Goal: Task Accomplishment & Management: Use online tool/utility

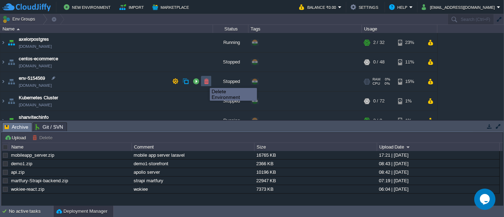
click at [205, 82] on button "button" at bounding box center [206, 81] width 6 height 6
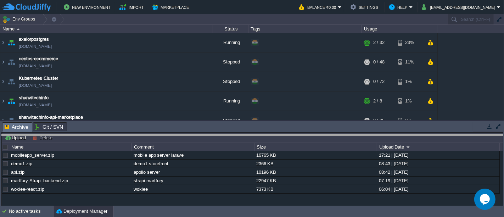
drag, startPoint x: 123, startPoint y: 123, endPoint x: 122, endPoint y: 136, distance: 12.9
click at [122, 136] on body "New Environment Import Marketplace Bonus ₹0.00 Upgrade Account Balance ₹0.00 Se…" at bounding box center [252, 108] width 504 height 217
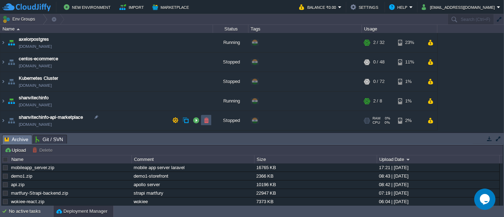
click at [206, 122] on button "button" at bounding box center [206, 120] width 6 height 6
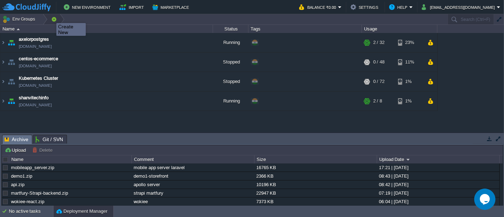
click at [51, 17] on button "button" at bounding box center [54, 19] width 6 height 10
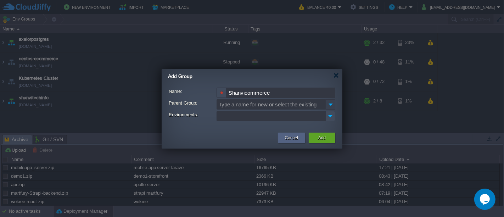
type input "Shanvicommerce"
click at [331, 104] on img at bounding box center [331, 104] width 10 height 10
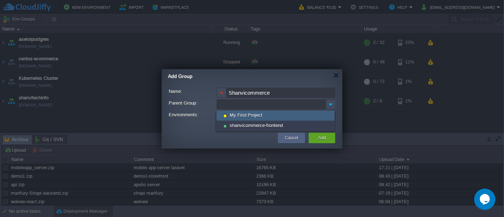
type input "Type a name for new or select the existing"
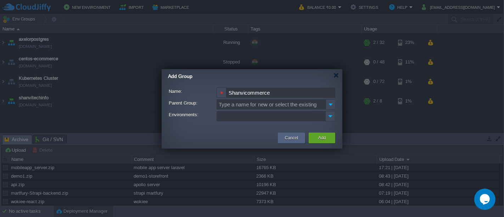
click at [183, 125] on div "Owner: Me ([PERSON_NAME][EMAIL_ADDRESS][DOMAIN_NAME]) Name: Shanvicommerce Pare…" at bounding box center [252, 106] width 181 height 44
click at [331, 116] on img at bounding box center [330, 116] width 9 height 10
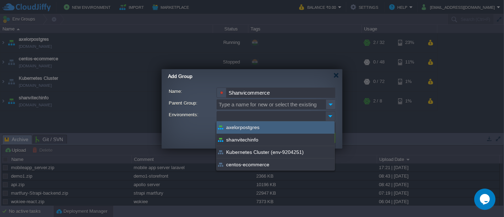
click at [331, 116] on img at bounding box center [330, 116] width 9 height 10
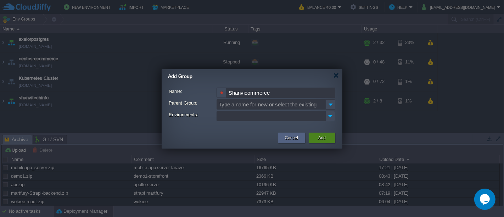
click at [322, 142] on div "Add" at bounding box center [322, 138] width 16 height 11
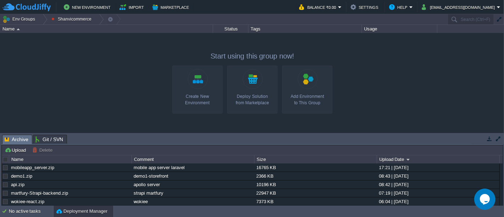
click at [57, 73] on div "axelorpostgres [DOMAIN_NAME] Running + Add to Env Group RAM 5% CPU 1% 2 / 32 23…" at bounding box center [252, 82] width 504 height 99
click at [22, 16] on button "Env Groups" at bounding box center [19, 19] width 35 height 10
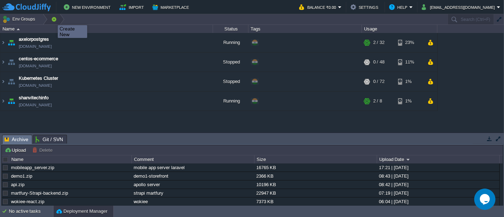
click at [52, 19] on button "button" at bounding box center [54, 19] width 6 height 10
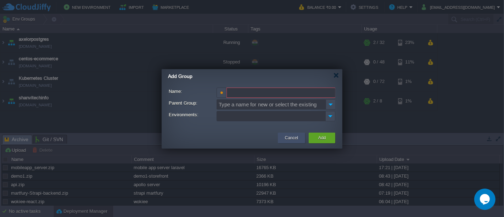
click at [290, 137] on button "Cancel" at bounding box center [291, 137] width 13 height 7
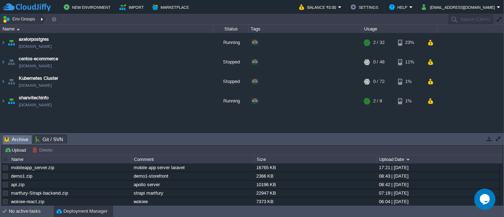
click at [12, 18] on button "Env Groups" at bounding box center [19, 19] width 35 height 10
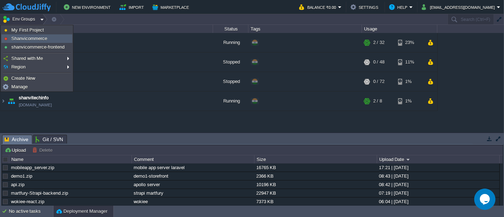
click at [32, 37] on span "Shanvicommerce" at bounding box center [29, 38] width 36 height 5
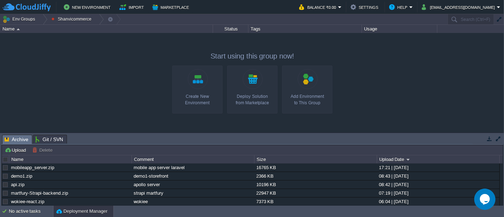
click at [410, 81] on div "axelorpostgres [DOMAIN_NAME] Running + Add to Env Group RAM 5% CPU 1% 2 / 32 23…" at bounding box center [252, 82] width 504 height 99
click at [85, 7] on button "New Environment" at bounding box center [88, 7] width 49 height 9
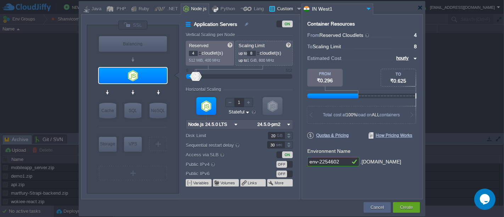
click at [296, 10] on div at bounding box center [299, 9] width 7 height 11
type input "Application Servers"
type input "1"
type input "16"
type input "Docker Image"
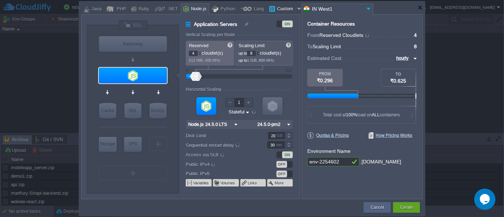
type input "Stateless"
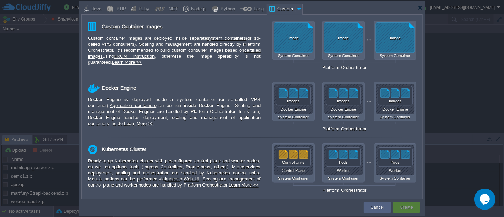
click at [296, 10] on div at bounding box center [299, 9] width 7 height 11
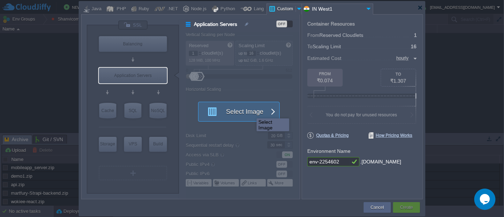
click at [251, 112] on button "Select Image" at bounding box center [235, 111] width 64 height 19
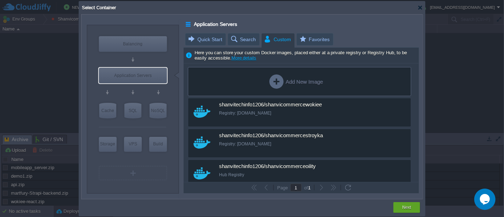
click at [298, 78] on div "Add New Image" at bounding box center [297, 81] width 54 height 14
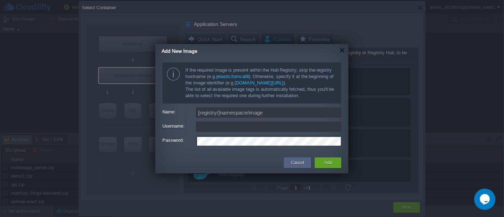
type input "[EMAIL_ADDRESS][DOMAIN_NAME]"
click at [265, 112] on input "Name:" at bounding box center [268, 112] width 145 height 10
click at [242, 109] on input "[DOMAIN_NAME][URL]" at bounding box center [268, 112] width 145 height 10
paste input "shanvitechinfo1206/shanvicommerce-backend-api"
type input "[DOMAIN_NAME][URL]"
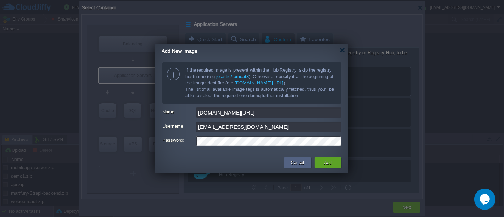
click at [258, 127] on input "[EMAIL_ADDRESS][DOMAIN_NAME]" at bounding box center [268, 127] width 145 height 10
click at [281, 127] on input "[EMAIL_ADDRESS][DOMAIN_NAME]" at bounding box center [268, 127] width 145 height 10
type input "S"
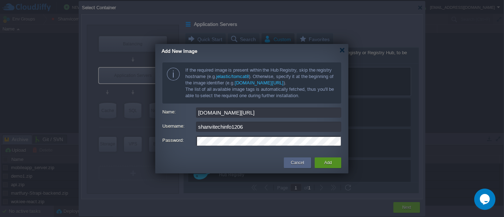
type input "shanvitechinfo1206"
click at [330, 166] on button "Add" at bounding box center [328, 162] width 7 height 7
click at [213, 155] on div "Cancel Add" at bounding box center [251, 163] width 193 height 21
click at [329, 162] on button "Add" at bounding box center [328, 162] width 7 height 7
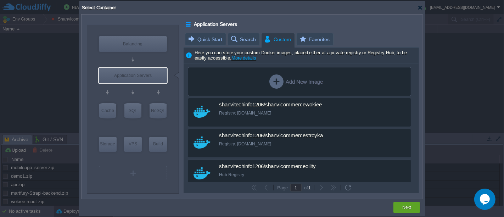
drag, startPoint x: 416, startPoint y: 73, endPoint x: 413, endPoint y: 148, distance: 74.9
click at [413, 148] on div "Add New Image custom shanvitechinfo1206/shanvicommercewokiee Registry: [DOMAIN_…" at bounding box center [301, 122] width 235 height 118
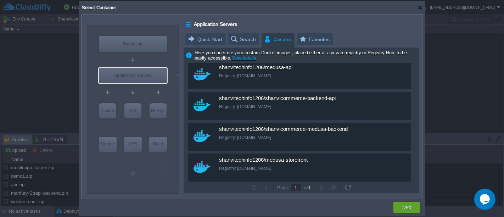
scroll to position [712, 0]
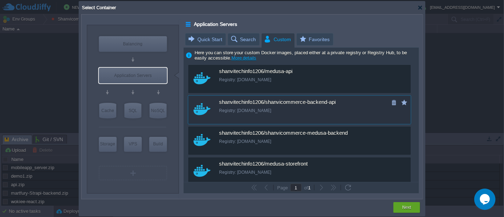
click at [277, 112] on div "Registry: [DOMAIN_NAME]" at bounding box center [304, 111] width 171 height 6
type input "Shanvicommerc..."
type input "latest"
type input "Shanvicommerce-backend-api :"
type input "latest"
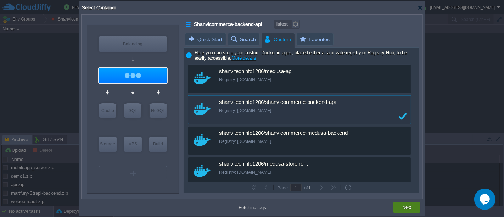
click at [401, 205] on div "Next" at bounding box center [407, 207] width 16 height 11
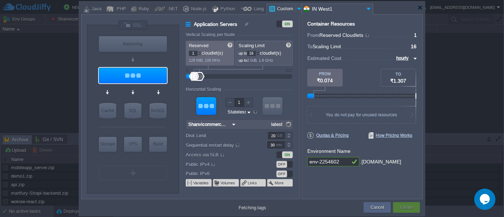
type input "1.0"
click at [340, 162] on input "env-2254602" at bounding box center [329, 161] width 43 height 9
paste input "IKA0VT0PG7hYPtm"
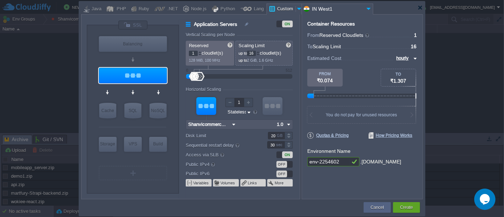
type input "IKA0VT0PG7hYPtm"
click at [342, 157] on input "text" at bounding box center [329, 161] width 43 height 9
paste input "shanvicommerce-backend-api"
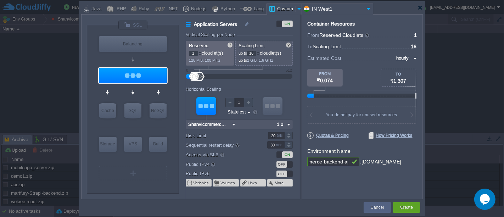
type input "shanvicommerce-backend-api"
click at [276, 136] on input "20" at bounding box center [276, 135] width 17 height 7
type input "200"
click at [333, 180] on div "Container Resources From Reserved Cloudlets ... = 1 not added To Scaling Limit …" at bounding box center [362, 106] width 121 height 185
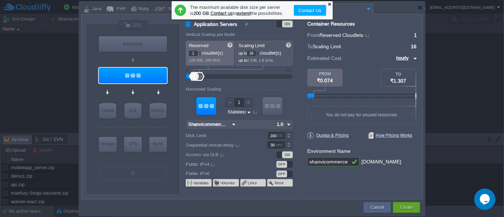
click at [330, 2] on div at bounding box center [329, 4] width 5 height 5
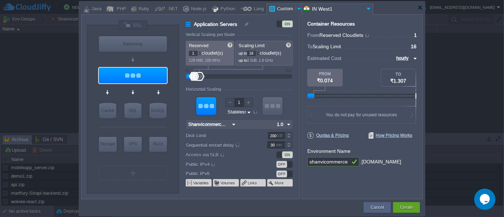
click at [288, 162] on div "OFF" at bounding box center [285, 164] width 16 height 7
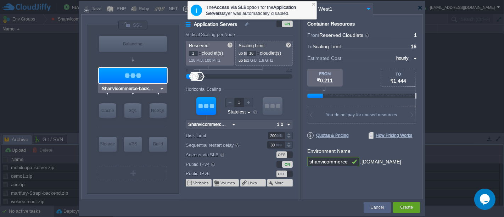
type input "Docker Image"
click at [407, 206] on button "Create" at bounding box center [406, 207] width 13 height 7
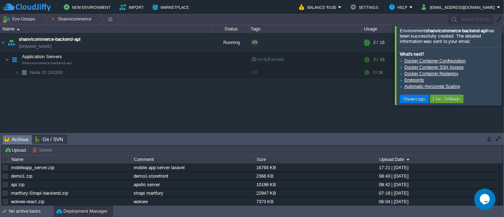
click at [504, 66] on div at bounding box center [513, 65] width 0 height 79
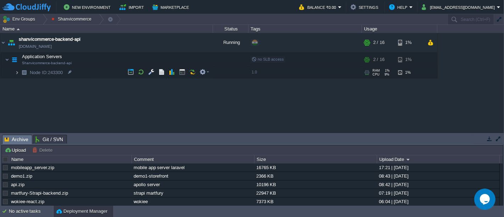
click at [18, 71] on img at bounding box center [17, 72] width 4 height 11
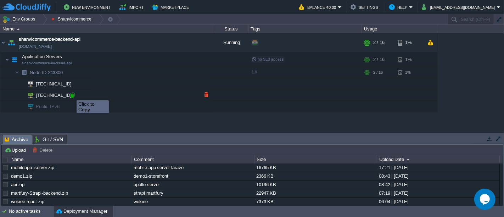
click at [71, 94] on div at bounding box center [73, 95] width 6 height 6
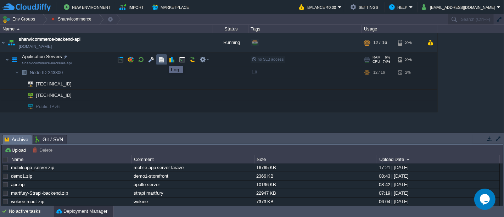
click at [162, 60] on button "button" at bounding box center [162, 59] width 6 height 6
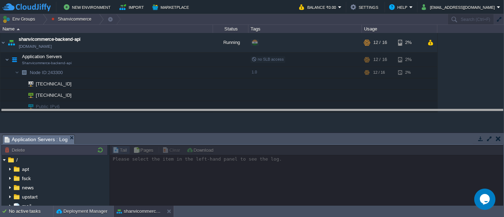
drag, startPoint x: 115, startPoint y: 136, endPoint x: 114, endPoint y: 111, distance: 25.5
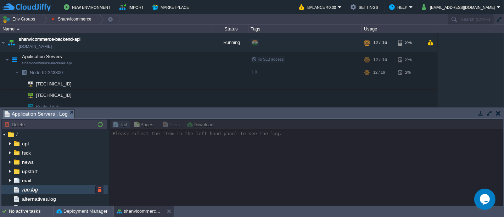
click at [32, 190] on span "run.log" at bounding box center [30, 190] width 18 height 6
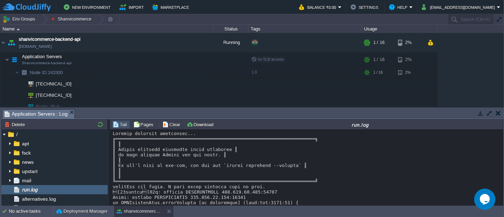
scroll to position [26, 0]
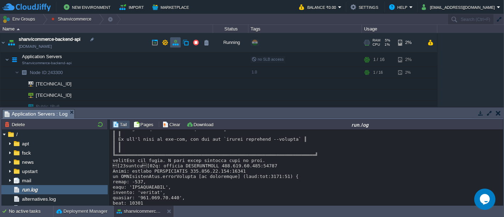
click at [175, 44] on button "button" at bounding box center [175, 42] width 6 height 6
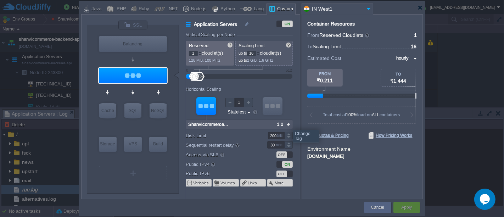
click at [288, 123] on img at bounding box center [288, 124] width 7 height 9
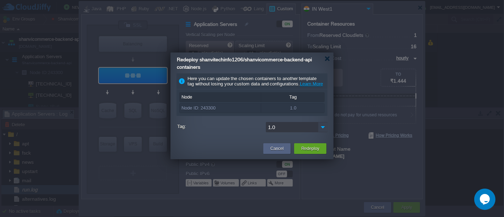
click at [321, 132] on img at bounding box center [323, 127] width 10 height 10
click at [284, 145] on div "2.0" at bounding box center [296, 145] width 61 height 12
type input "2.0"
click at [317, 152] on button "Redeploy" at bounding box center [310, 148] width 18 height 7
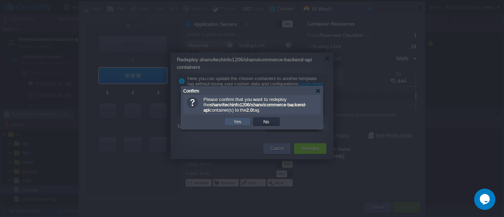
click at [239, 120] on button "Yes" at bounding box center [238, 121] width 12 height 6
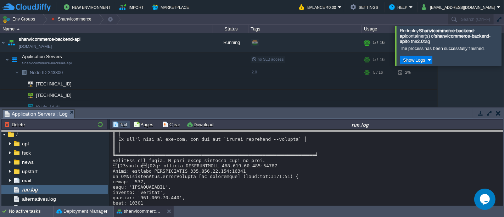
drag, startPoint x: 236, startPoint y: 112, endPoint x: 244, endPoint y: 133, distance: 22.8
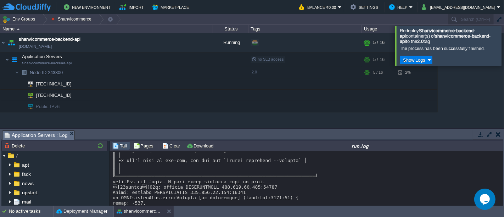
click at [504, 43] on div at bounding box center [513, 46] width 0 height 40
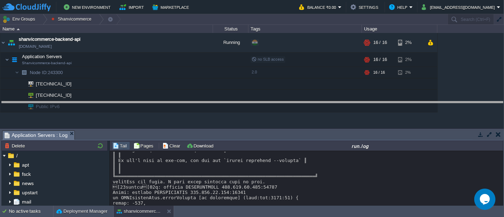
drag, startPoint x: 151, startPoint y: 134, endPoint x: 146, endPoint y: 100, distance: 34.1
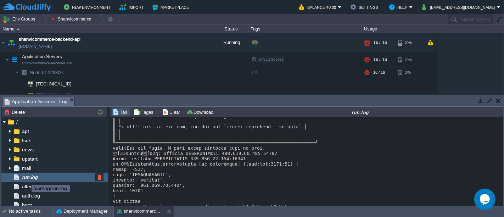
click at [26, 178] on span "run.log" at bounding box center [30, 177] width 18 height 6
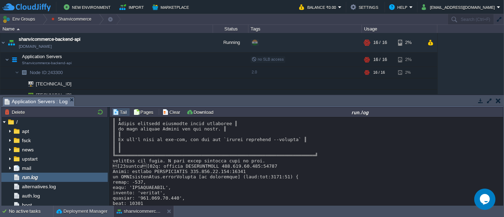
scroll to position [0, 0]
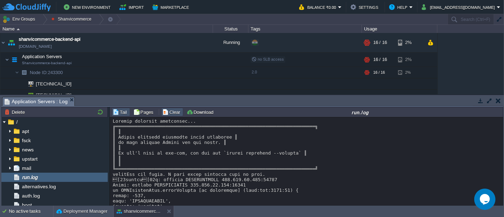
click at [163, 110] on button "Clear" at bounding box center [172, 112] width 20 height 6
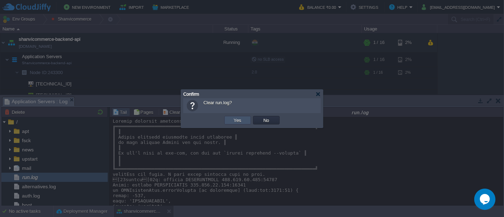
click at [235, 123] on button "Yes" at bounding box center [238, 120] width 12 height 6
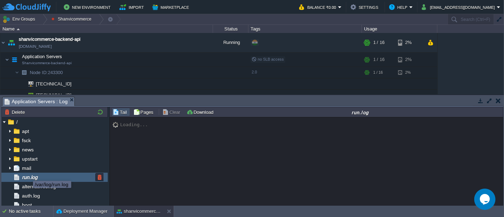
click at [28, 176] on span "run.log" at bounding box center [30, 177] width 18 height 6
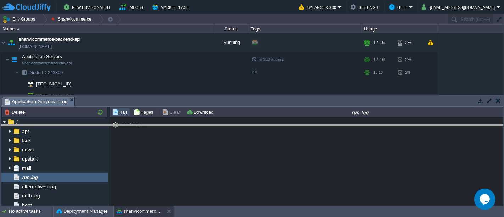
drag, startPoint x: 230, startPoint y: 100, endPoint x: 233, endPoint y: 128, distance: 27.8
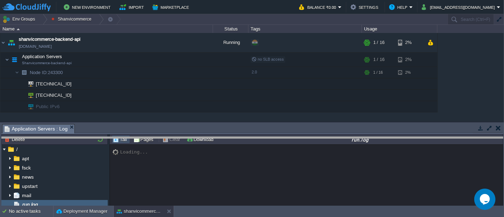
drag, startPoint x: 233, startPoint y: 128, endPoint x: 236, endPoint y: 140, distance: 12.4
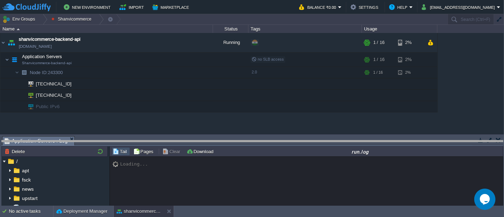
drag, startPoint x: 236, startPoint y: 140, endPoint x: 234, endPoint y: 144, distance: 4.2
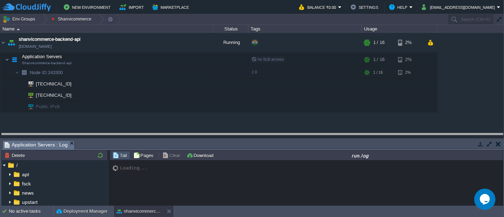
drag, startPoint x: 234, startPoint y: 144, endPoint x: 233, endPoint y: 138, distance: 6.5
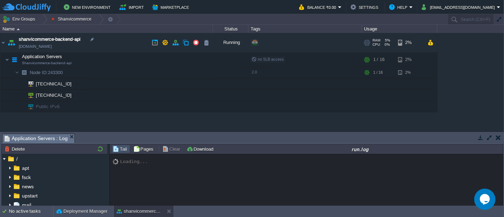
click at [52, 47] on link "[DOMAIN_NAME]" at bounding box center [35, 46] width 33 height 7
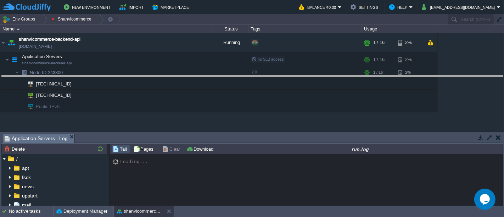
drag, startPoint x: 174, startPoint y: 136, endPoint x: 175, endPoint y: 77, distance: 59.6
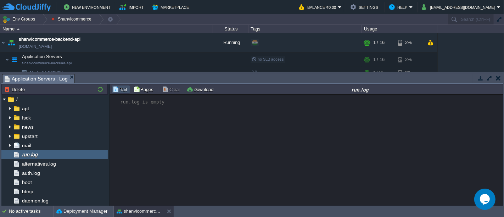
click at [498, 77] on button "button" at bounding box center [498, 78] width 5 height 6
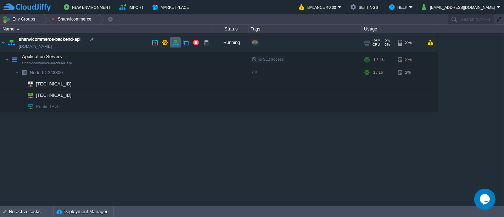
click at [173, 41] on button "button" at bounding box center [175, 42] width 6 height 6
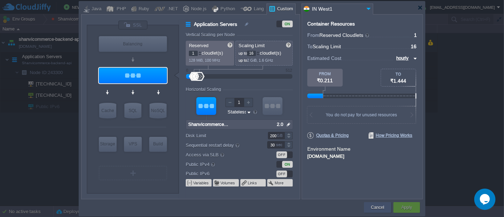
click at [377, 207] on button "Cancel" at bounding box center [377, 207] width 13 height 7
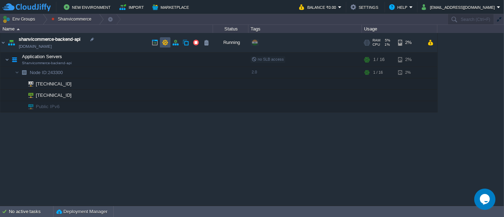
click at [164, 43] on button "button" at bounding box center [165, 42] width 6 height 6
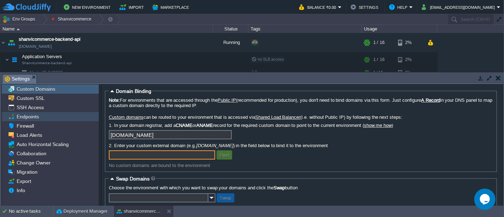
click at [24, 115] on span "Endpoints" at bounding box center [27, 116] width 25 height 6
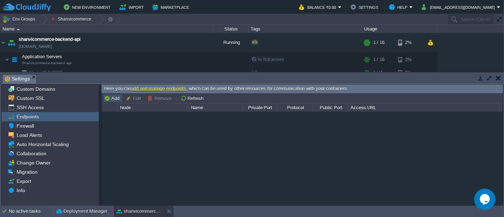
click at [108, 95] on button "Add" at bounding box center [112, 98] width 17 height 6
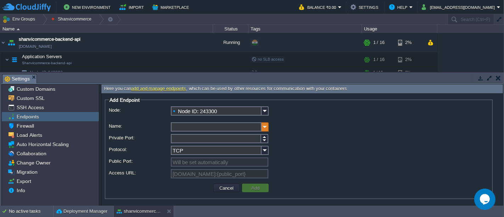
click at [264, 127] on img at bounding box center [265, 126] width 7 height 9
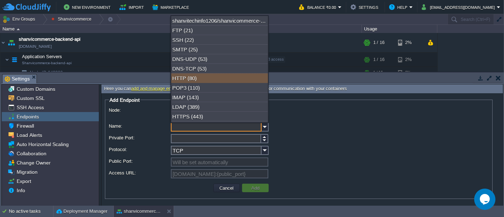
click at [189, 78] on div "HTTP (80)" at bounding box center [219, 78] width 97 height 10
type input "HTTP"
type input "80"
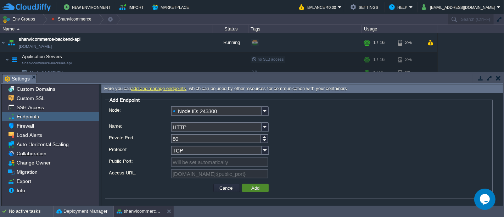
click at [255, 189] on button "Add" at bounding box center [255, 188] width 12 height 6
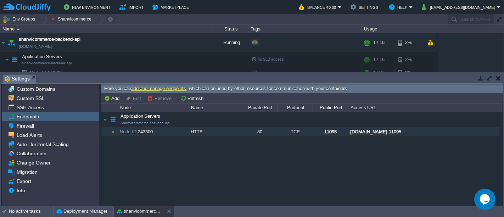
click at [370, 131] on div "[DOMAIN_NAME]:11095" at bounding box center [424, 131] width 151 height 9
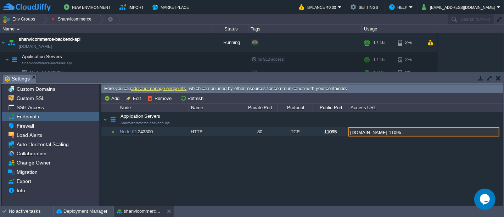
click at [370, 131] on input "[DOMAIN_NAME]:11095" at bounding box center [424, 131] width 151 height 9
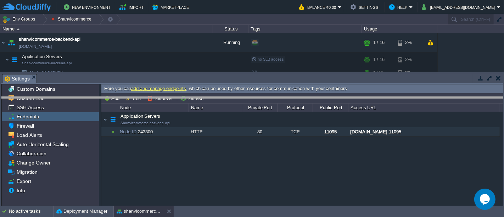
drag, startPoint x: 177, startPoint y: 74, endPoint x: 176, endPoint y: 99, distance: 24.1
click at [176, 99] on body "New Environment Import Marketplace Bonus ₹0.00 Upgrade Account Balance ₹0.00 Se…" at bounding box center [252, 108] width 504 height 217
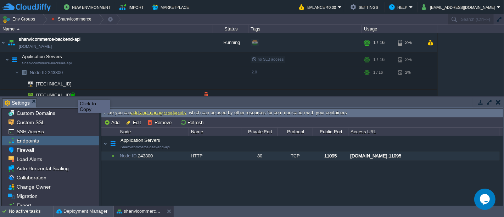
click at [73, 93] on div at bounding box center [73, 95] width 6 height 6
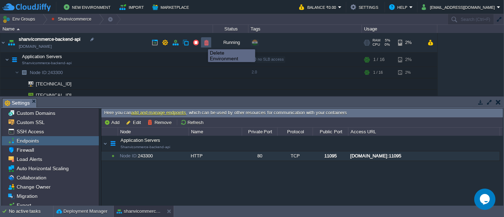
click at [206, 43] on button "button" at bounding box center [206, 42] width 6 height 6
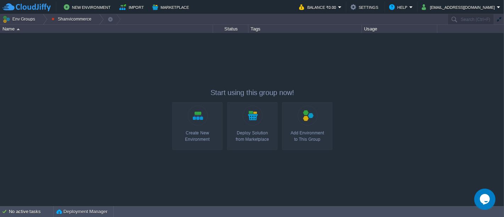
click at [198, 146] on link "Create New Environment" at bounding box center [197, 126] width 50 height 48
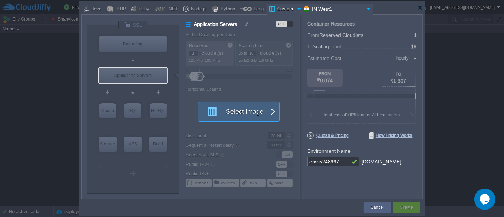
click at [270, 111] on span "button" at bounding box center [273, 112] width 6 height 20
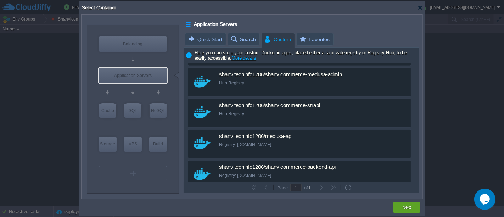
scroll to position [640, 0]
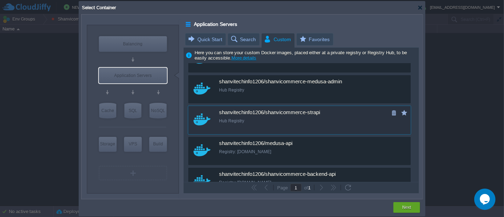
click at [299, 117] on div "shanvitechinfo1206/shanvicommerce-strapi Hub Registry" at bounding box center [304, 116] width 171 height 20
type input "Shanvicommerc..."
type input "latest"
type input "Shanvicommerce-strapi :"
type input "latest"
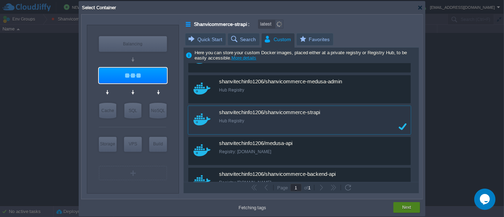
click at [401, 205] on div "Next" at bounding box center [407, 207] width 16 height 11
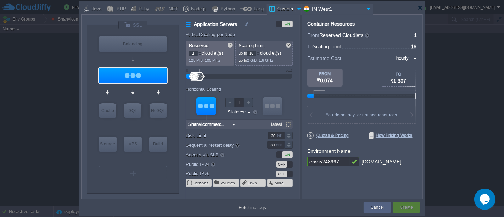
click at [341, 159] on input "env-5248997" at bounding box center [329, 161] width 43 height 9
type input "latest"
paste input "shanvicommerce-backend-api"
type input "shanvicommerce-backend-api"
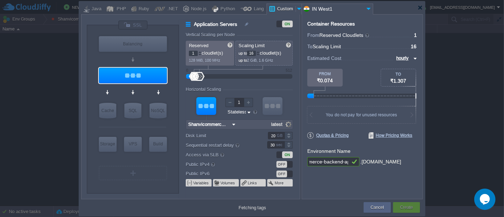
scroll to position [0, 0]
click at [350, 178] on div "Container Resources From Reserved Cloudlets ... = 1 not added To Scaling Limit …" at bounding box center [362, 106] width 121 height 185
click at [349, 177] on div "Container Resources From Reserved Cloudlets ... = 1 not added To Scaling Limit …" at bounding box center [362, 106] width 121 height 185
type input "latest"
